Goal: Check status

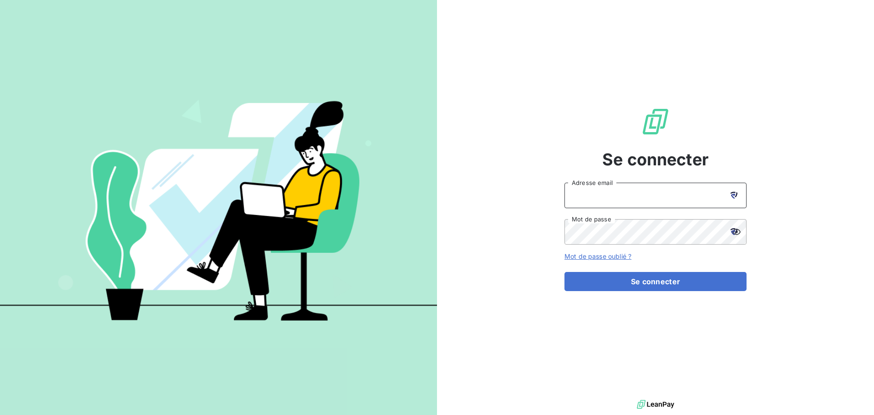
click at [672, 197] on input "Adresse email" at bounding box center [656, 195] width 182 height 25
click at [734, 196] on icon at bounding box center [734, 195] width 7 height 7
click at [733, 194] on icon at bounding box center [733, 195] width 5 height 5
type input "[PERSON_NAME][EMAIL_ADDRESS][PERSON_NAME][DOMAIN_NAME]"
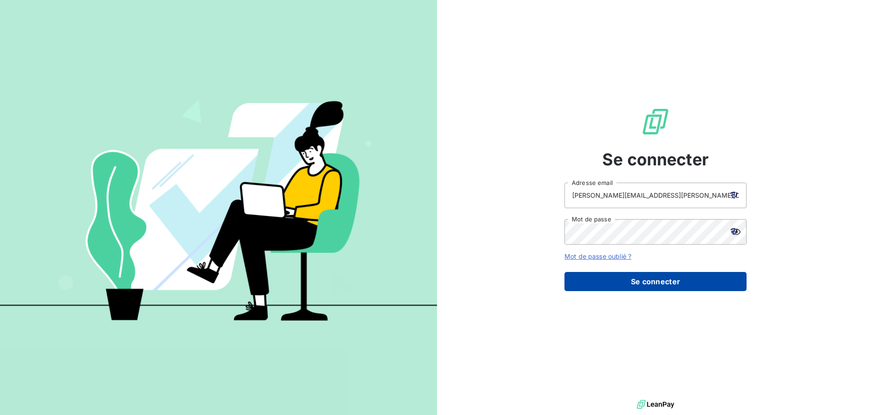
click at [664, 282] on button "Se connecter" at bounding box center [656, 281] width 182 height 19
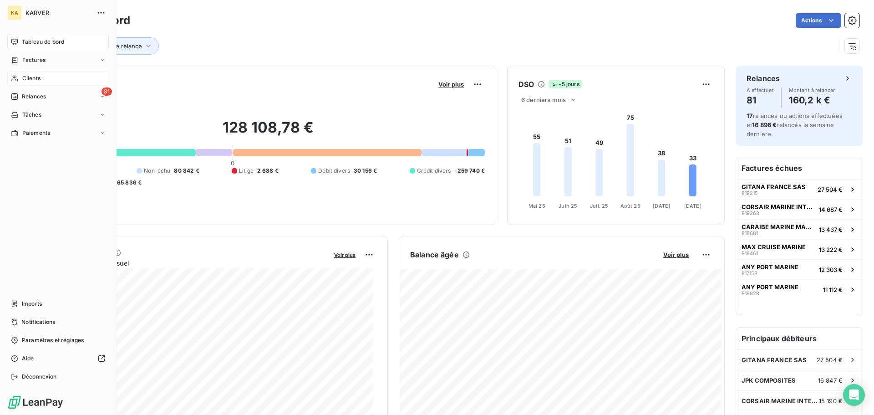
click at [38, 81] on span "Clients" at bounding box center [31, 78] width 18 height 8
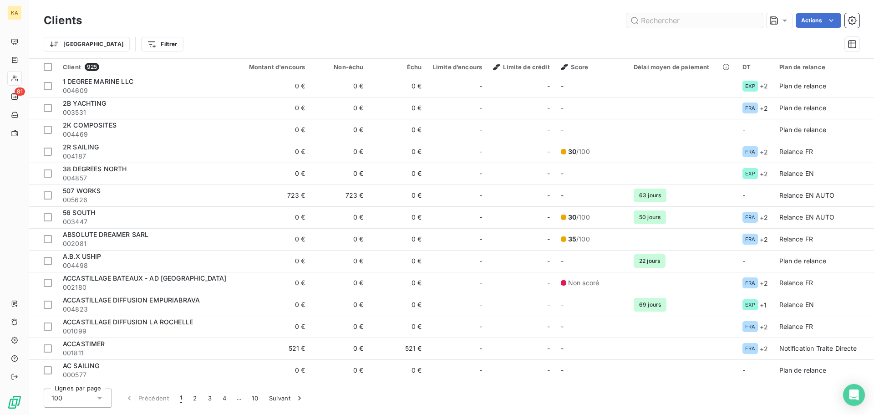
click at [705, 23] on input "text" at bounding box center [694, 20] width 137 height 15
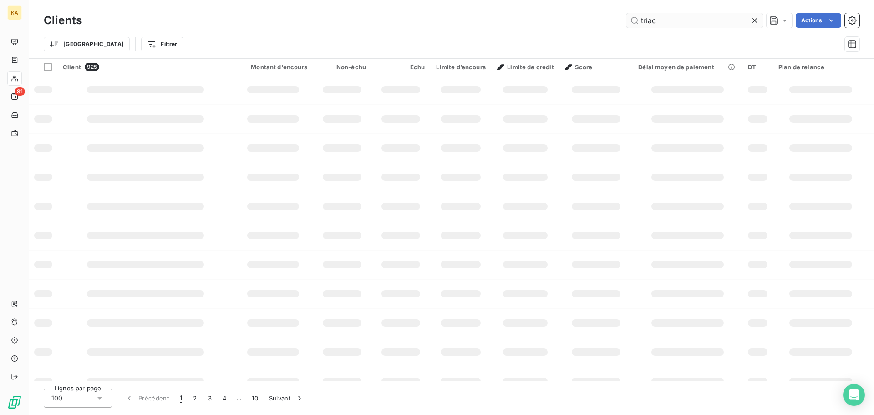
type input "triac"
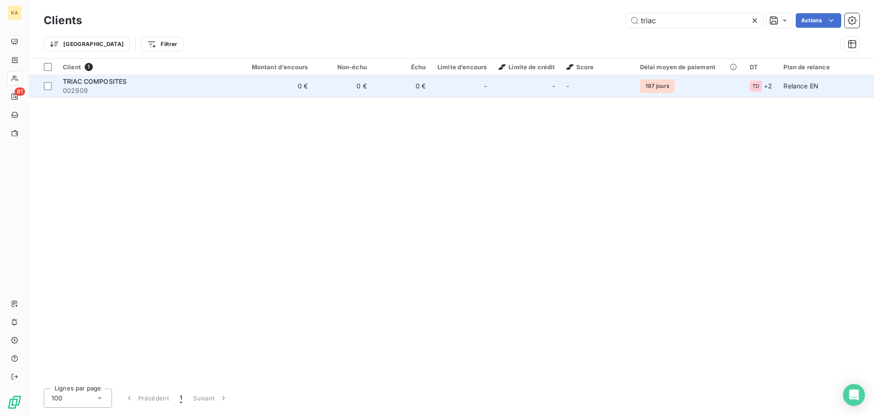
click at [89, 89] on span "002909" at bounding box center [146, 90] width 166 height 9
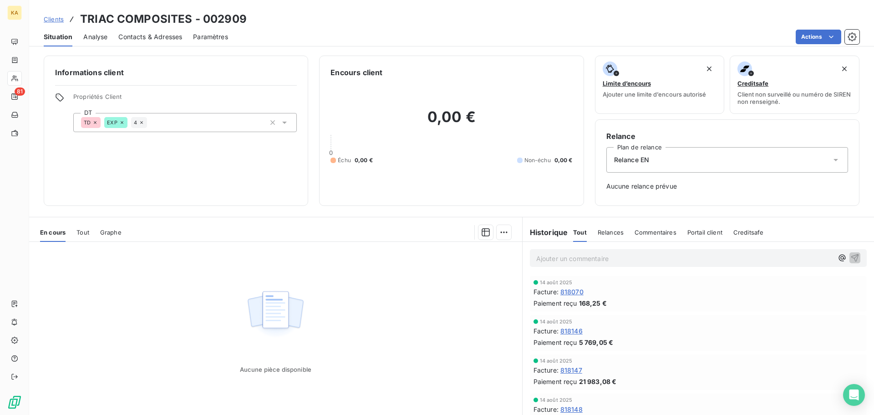
click at [574, 291] on span "818070" at bounding box center [571, 292] width 23 height 10
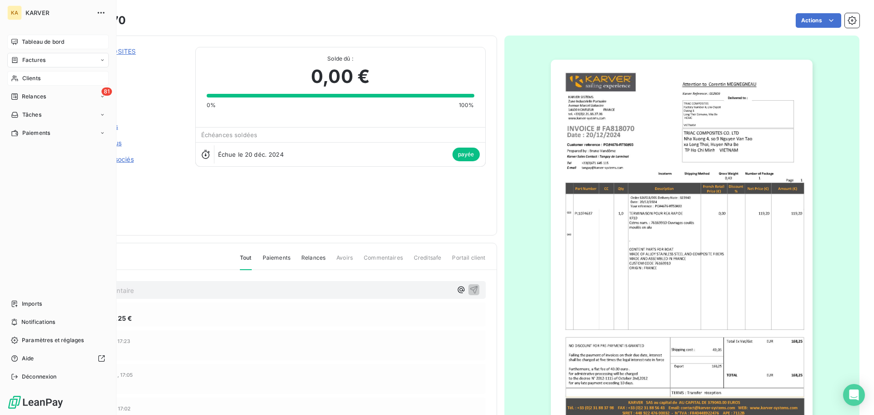
drag, startPoint x: 31, startPoint y: 43, endPoint x: 35, endPoint y: 47, distance: 5.2
click at [31, 43] on span "Tableau de bord" at bounding box center [43, 42] width 42 height 8
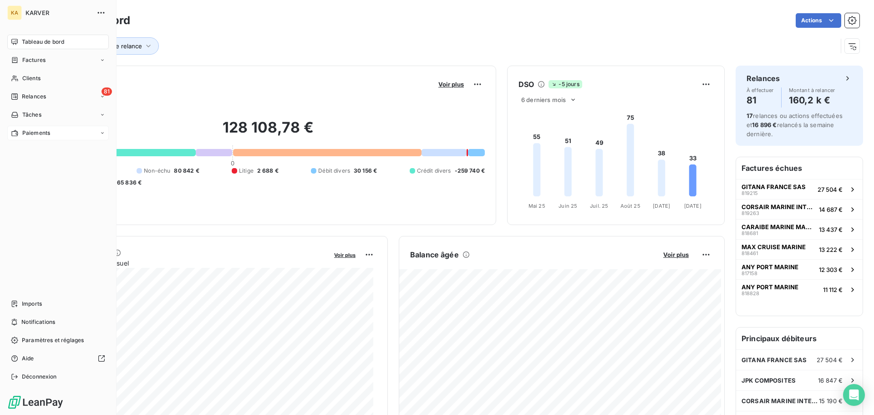
drag, startPoint x: 32, startPoint y: 80, endPoint x: 71, endPoint y: 128, distance: 62.5
click at [32, 79] on span "Clients" at bounding box center [31, 78] width 18 height 8
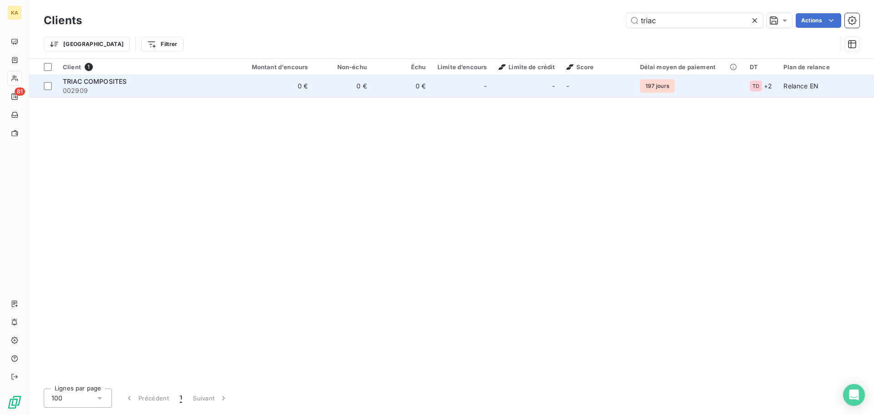
click at [71, 87] on span "002909" at bounding box center [146, 90] width 166 height 9
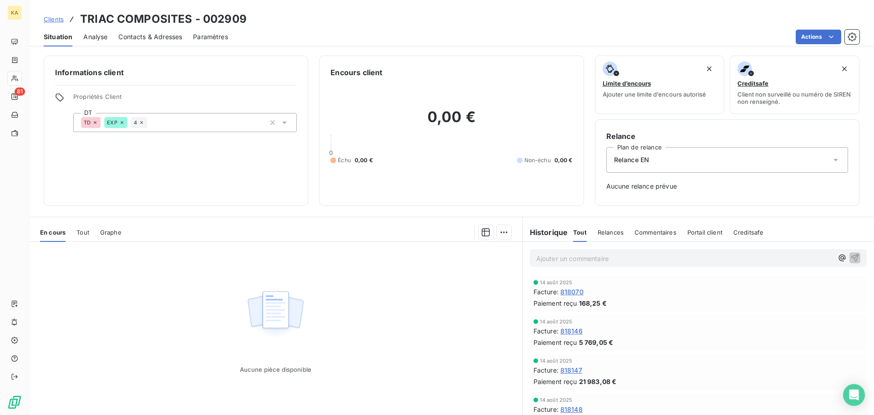
click at [571, 291] on span "818070" at bounding box center [571, 292] width 23 height 10
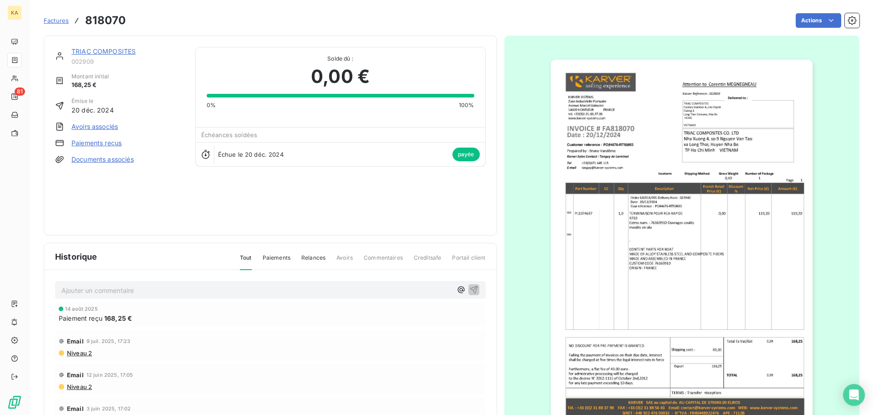
click at [102, 142] on link "Paiements reçus" at bounding box center [96, 142] width 50 height 9
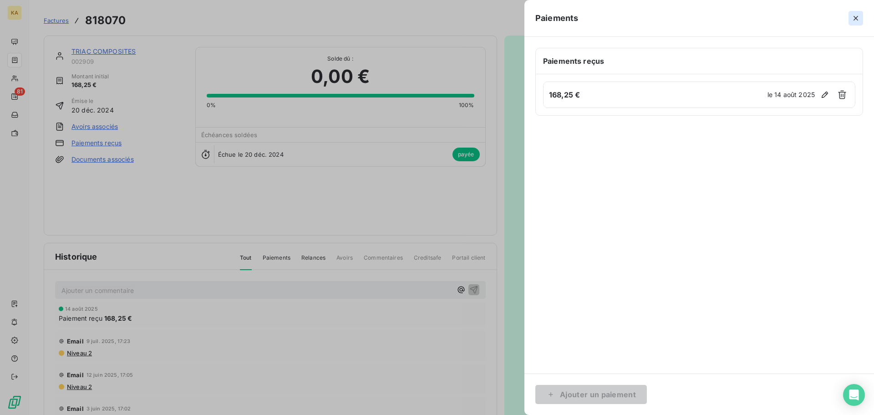
click at [858, 17] on icon "button" at bounding box center [855, 18] width 9 height 9
